Goal: Task Accomplishment & Management: Complete application form

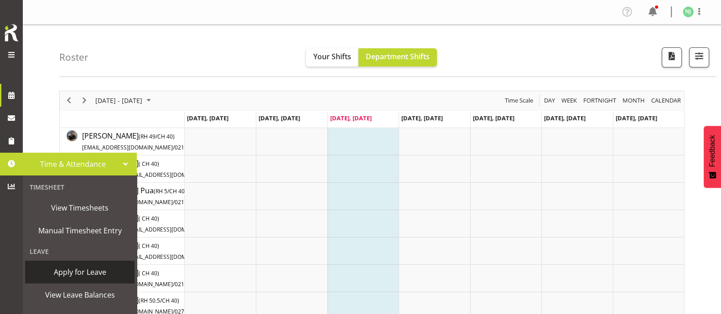
click at [91, 272] on span "Apply for Leave" at bounding box center [80, 272] width 100 height 14
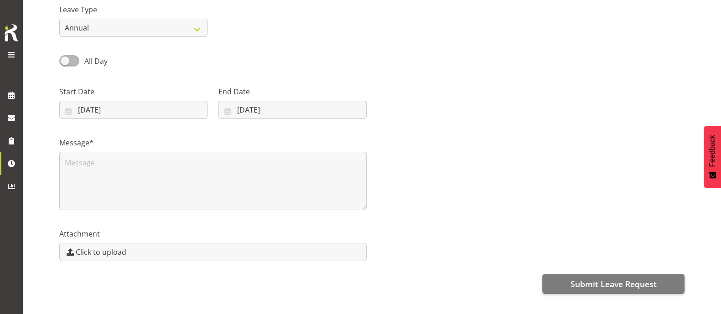
scroll to position [114, 0]
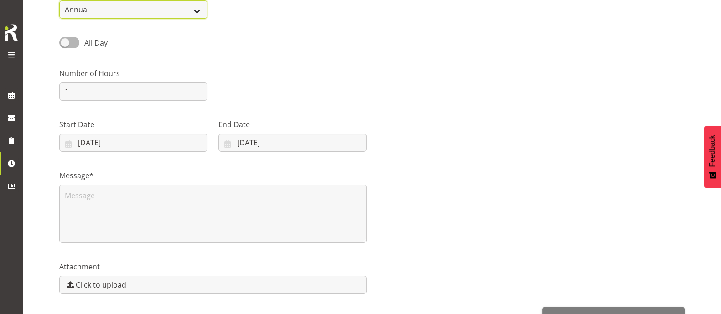
click at [148, 7] on select "Annual Sick Leave Without Pay Bereavement Domestic Violence Parental Jury Servi…" at bounding box center [133, 9] width 148 height 18
select select "Bereavement"
click at [59, 0] on select "Annual Sick Leave Without Pay Bereavement Domestic Violence Parental Jury Servi…" at bounding box center [133, 9] width 148 height 18
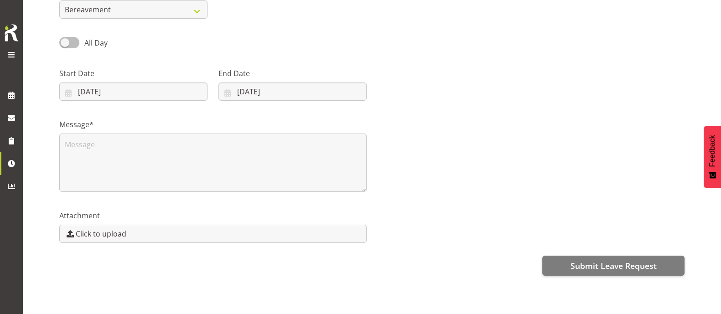
click at [74, 42] on span at bounding box center [69, 42] width 20 height 11
click at [65, 42] on input "All Day" at bounding box center [62, 43] width 6 height 6
checkbox input "true"
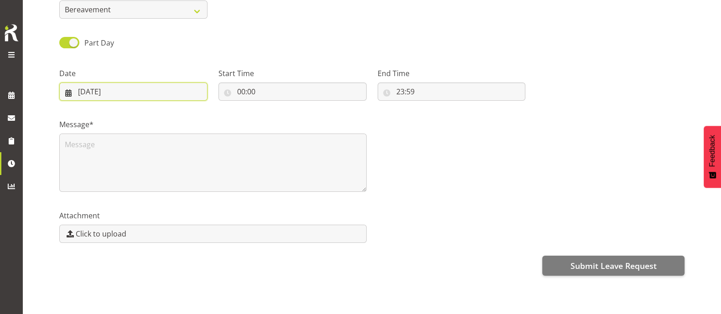
click at [116, 94] on input "[DATE]" at bounding box center [133, 92] width 148 height 18
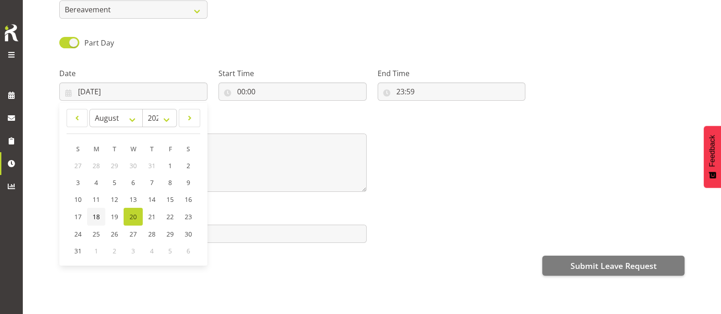
click at [97, 218] on span "18" at bounding box center [96, 217] width 7 height 9
type input "[DATE]"
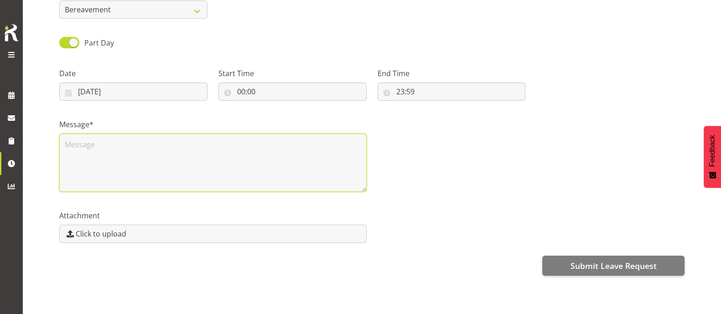
click at [95, 147] on textarea at bounding box center [212, 163] width 307 height 58
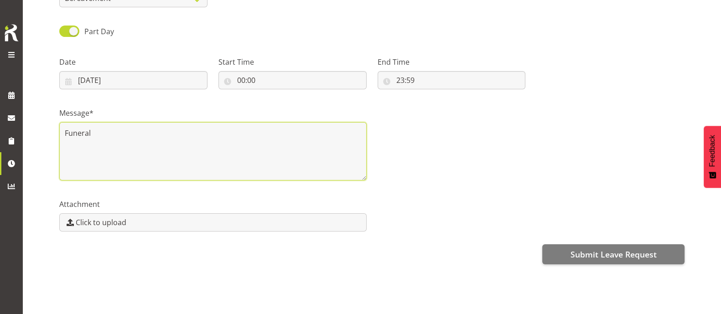
scroll to position [134, 0]
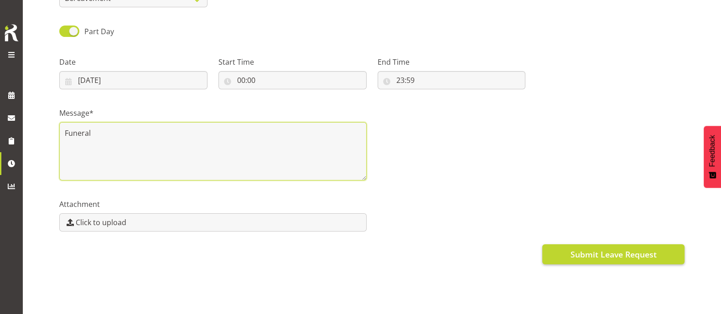
type textarea "Funeral"
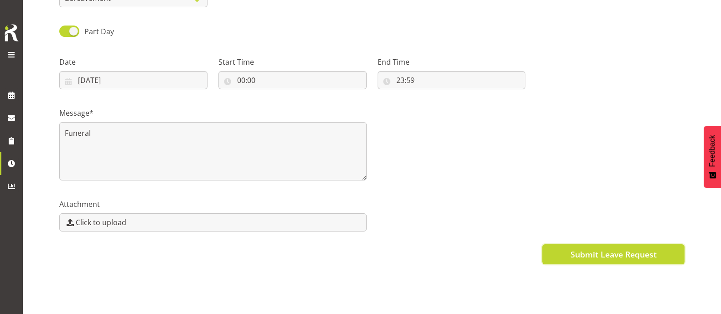
click at [618, 249] on span "Submit Leave Request" at bounding box center [613, 255] width 86 height 12
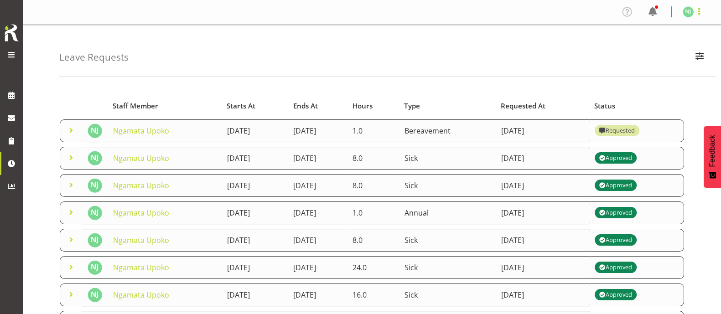
click at [700, 16] on span at bounding box center [699, 11] width 11 height 11
click at [655, 49] on link "Log Out" at bounding box center [661, 48] width 88 height 16
